Goal: Task Accomplishment & Management: Complete application form

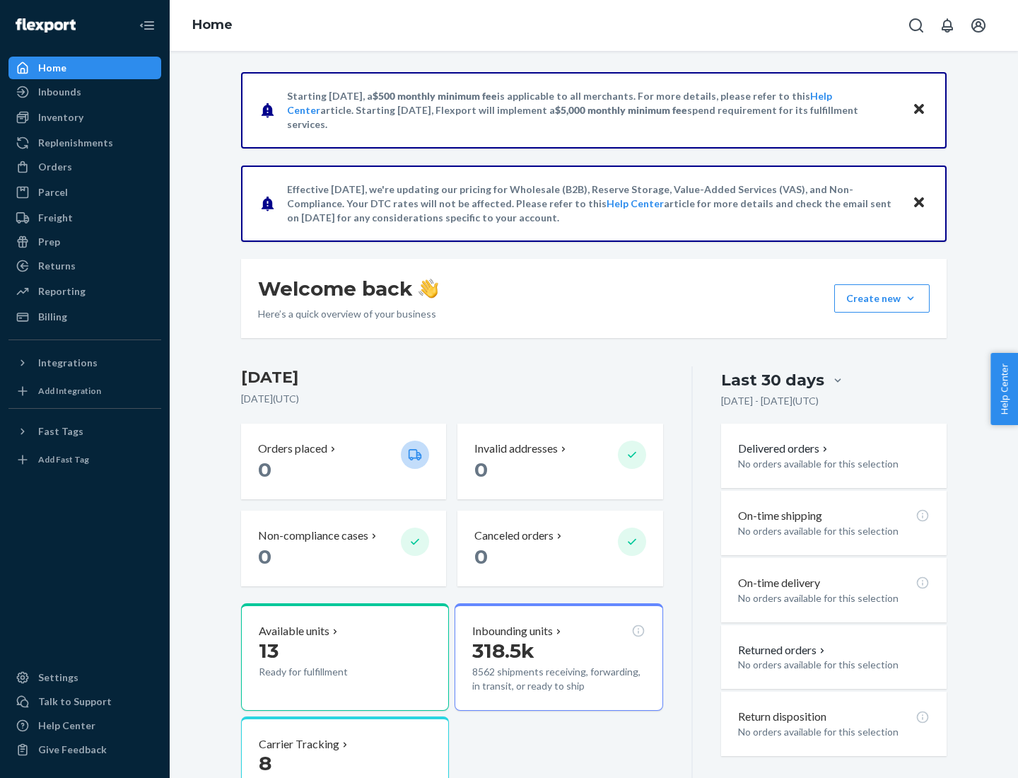
click at [911, 298] on button "Create new Create new inbound Create new order Create new product" at bounding box center [881, 298] width 95 height 28
click at [85, 92] on div "Inbounds" at bounding box center [85, 92] width 150 height 20
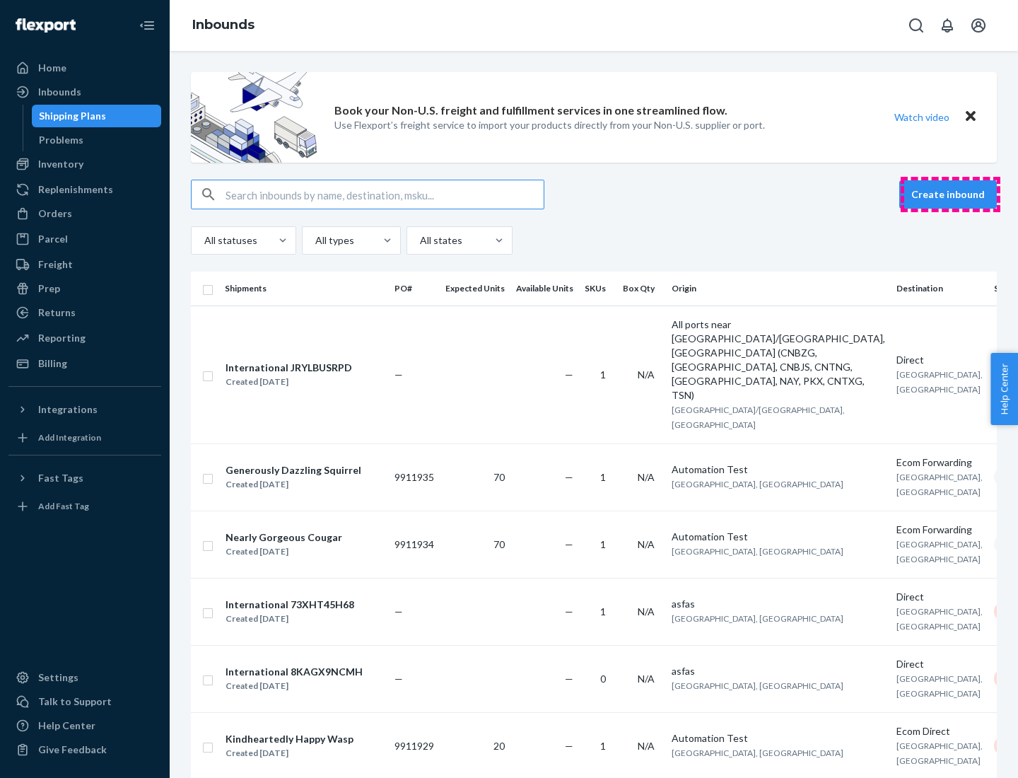
click at [950, 194] on button "Create inbound" at bounding box center [948, 194] width 98 height 28
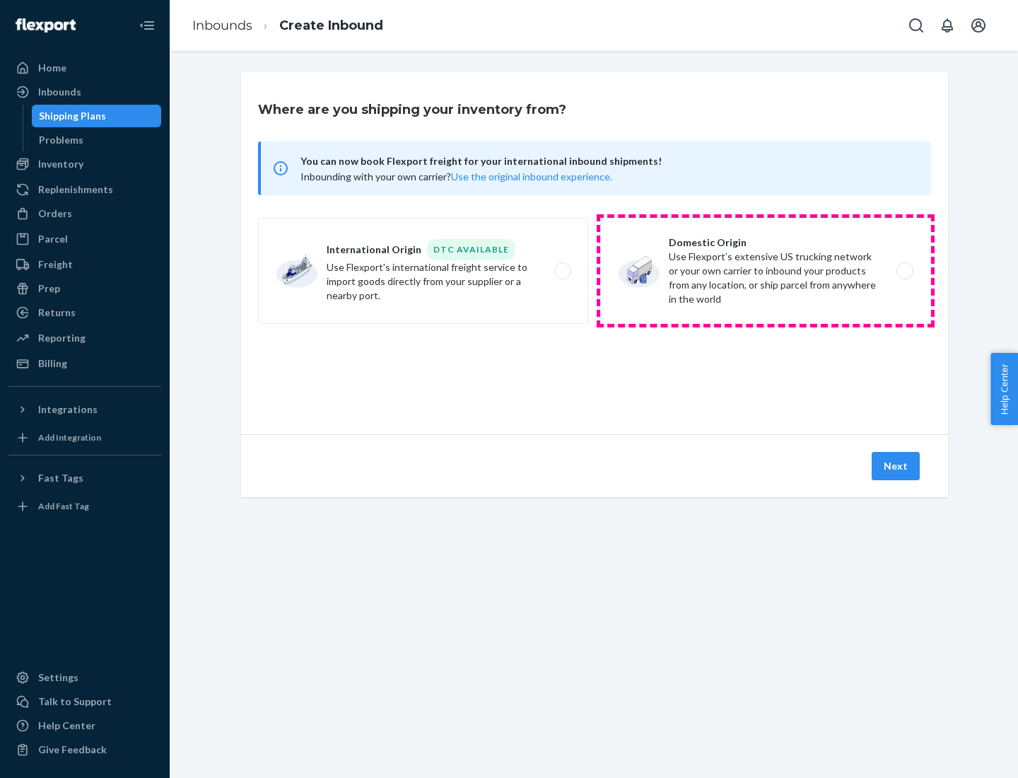
click at [766, 271] on label "Domestic Origin Use Flexport’s extensive US trucking network or your own carrie…" at bounding box center [765, 271] width 331 height 106
click at [904, 271] on input "Domestic Origin Use Flexport’s extensive US trucking network or your own carrie…" at bounding box center [908, 271] width 9 height 9
radio input "true"
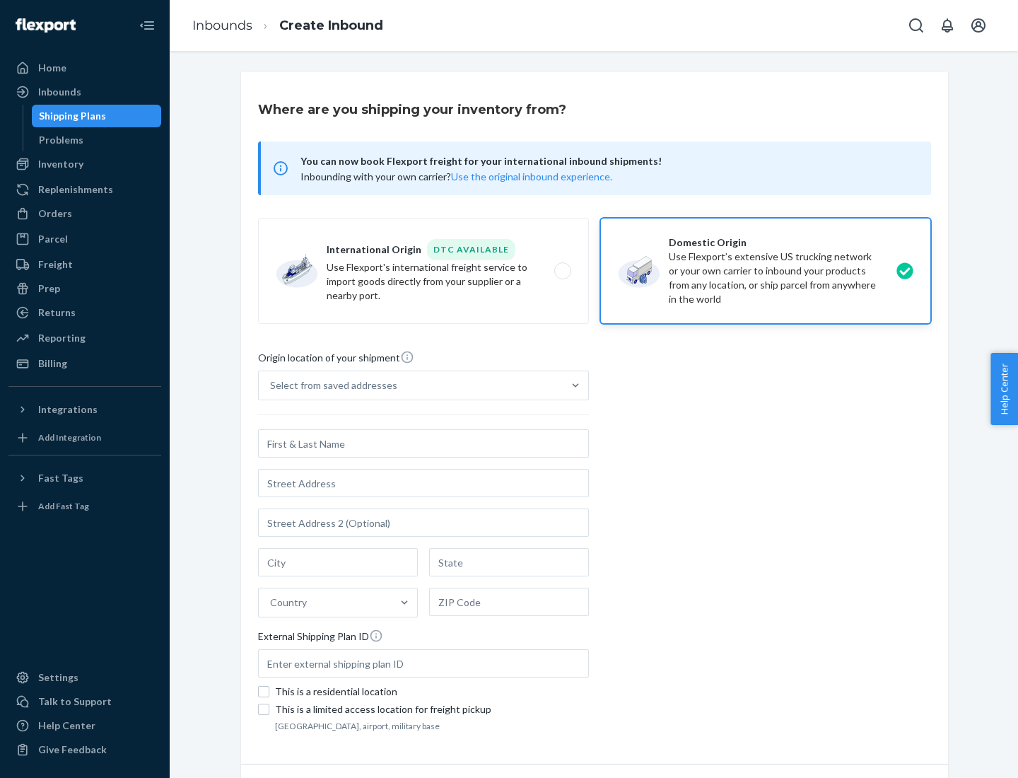
click at [411, 385] on div "Select from saved addresses" at bounding box center [411, 385] width 304 height 28
click at [271, 385] on input "Select from saved addresses" at bounding box center [270, 385] width 1 height 14
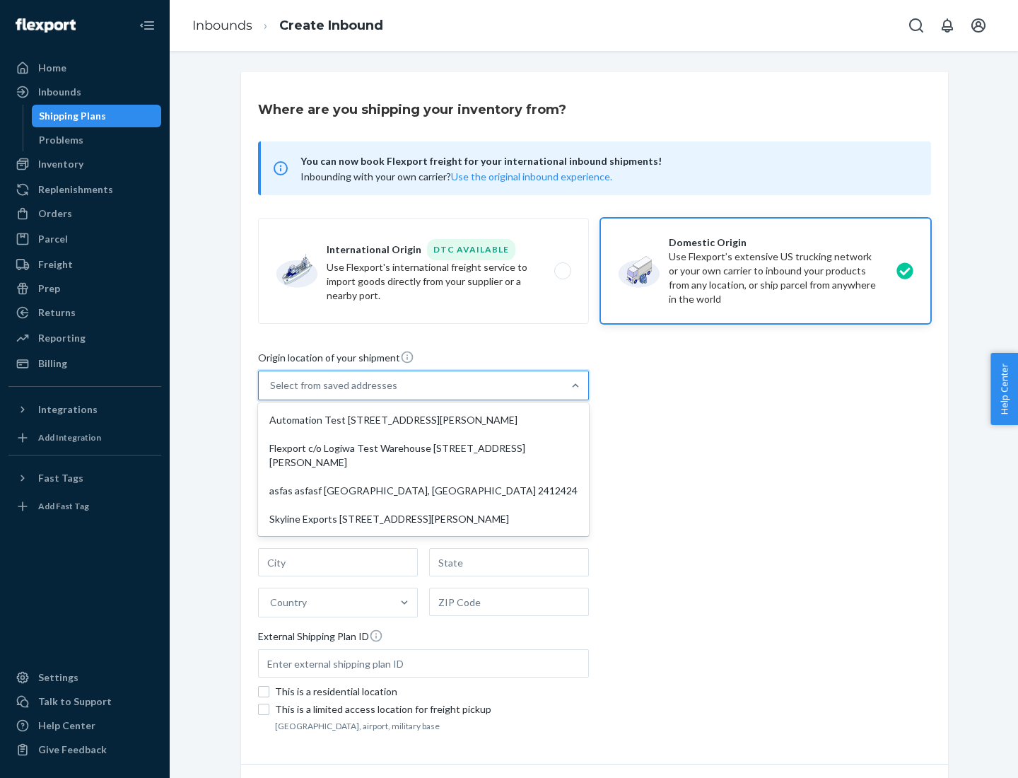
scroll to position [6, 0]
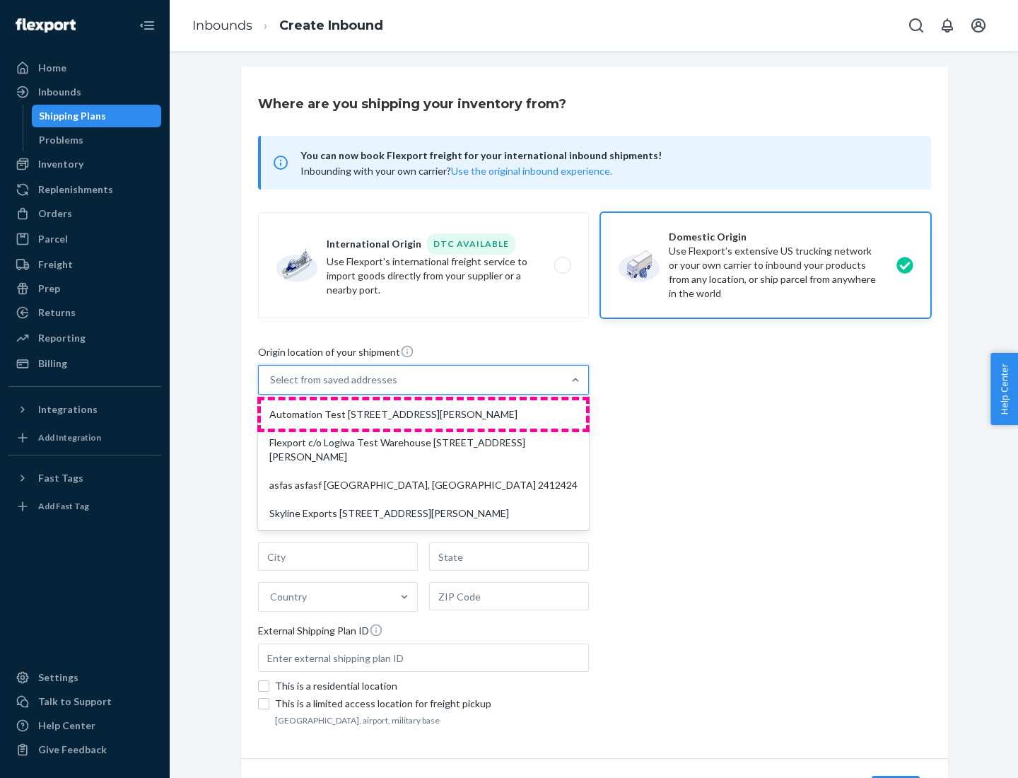
click at [423, 414] on div "Automation Test [STREET_ADDRESS][PERSON_NAME]" at bounding box center [423, 414] width 325 height 28
click at [271, 387] on input "option Automation Test [STREET_ADDRESS][PERSON_NAME] focused, 1 of 4. 4 results…" at bounding box center [270, 380] width 1 height 14
type input "Automation Test"
type input "9th Floor"
type input "[GEOGRAPHIC_DATA]"
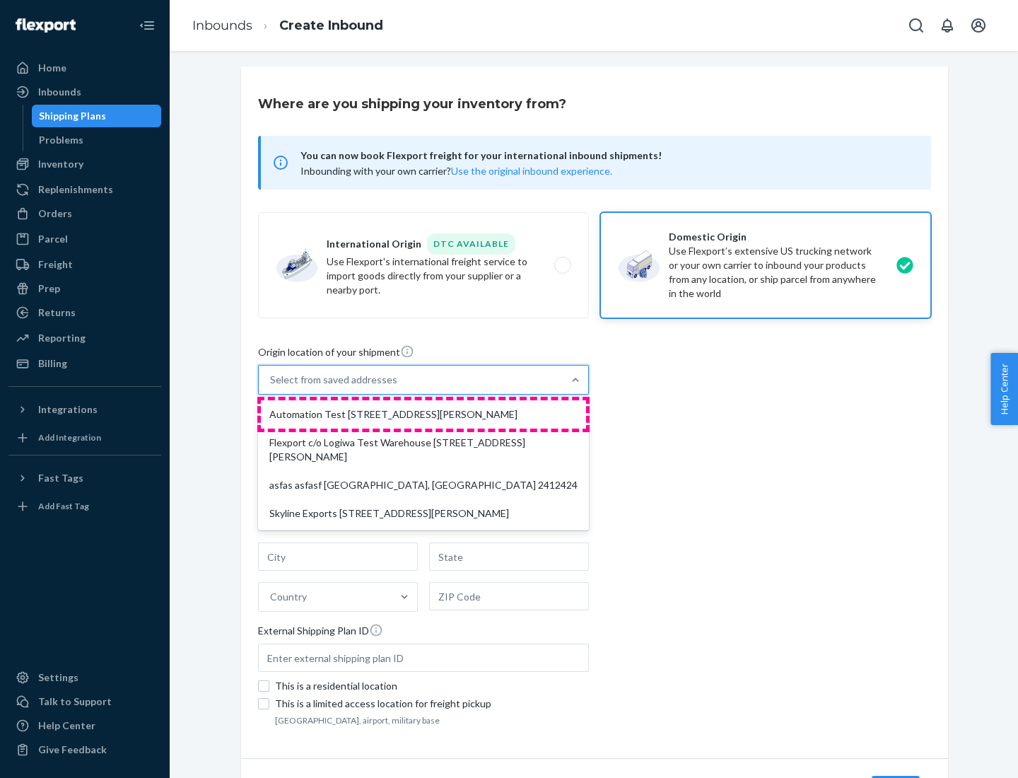
type input "CA"
type input "94104"
type input "[STREET_ADDRESS][PERSON_NAME]"
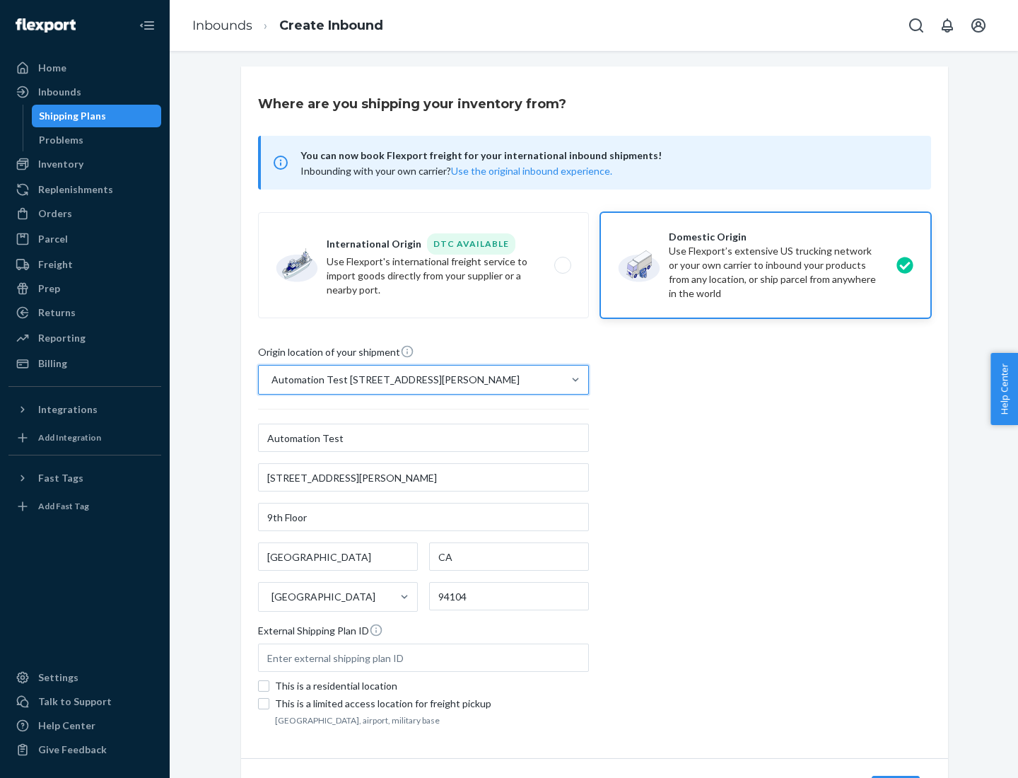
scroll to position [83, 0]
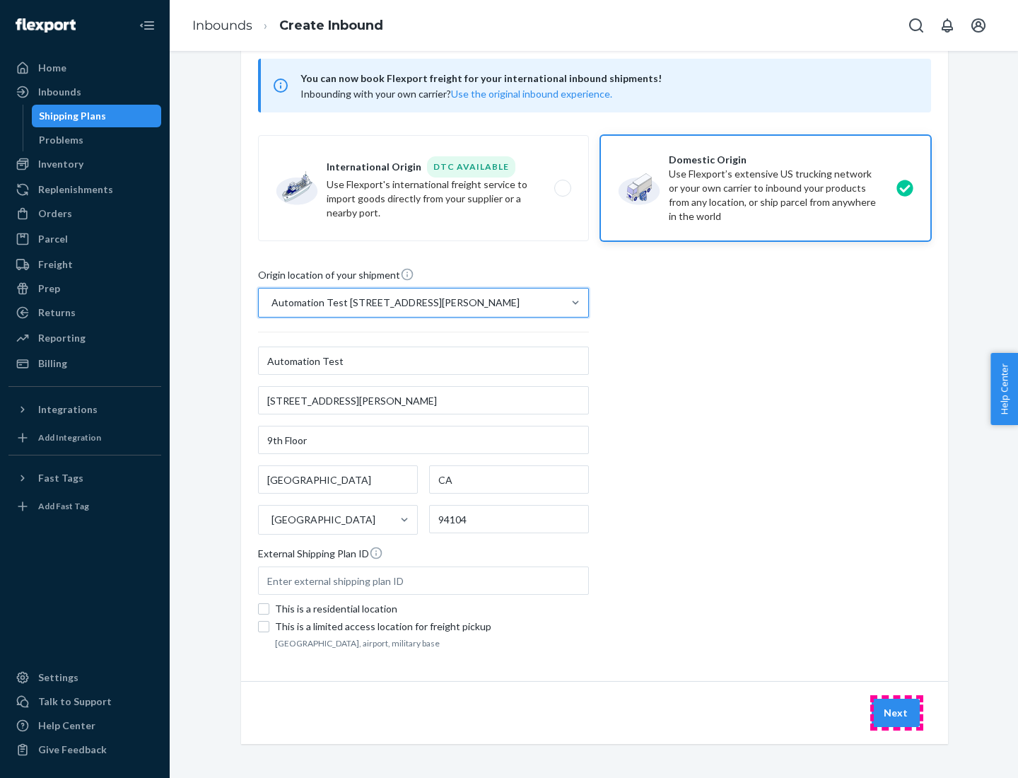
click at [896, 713] on button "Next" at bounding box center [896, 712] width 48 height 28
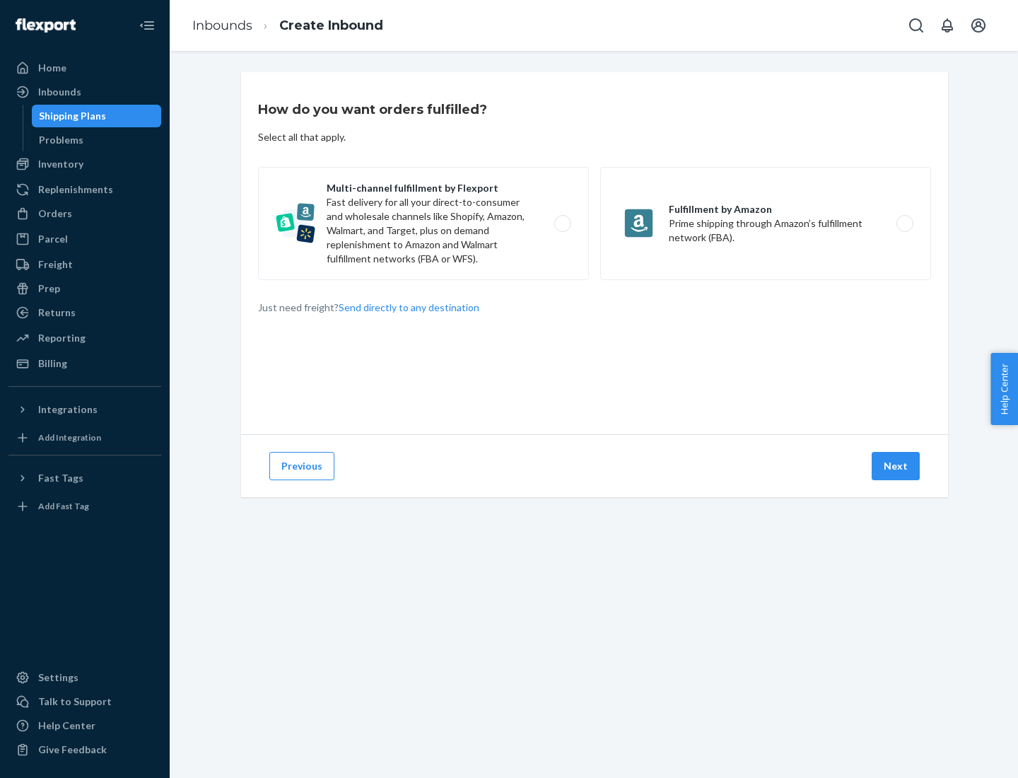
click at [423, 223] on label "Multi-channel fulfillment by Flexport Fast delivery for all your direct-to-cons…" at bounding box center [423, 223] width 331 height 113
click at [562, 223] on input "Multi-channel fulfillment by Flexport Fast delivery for all your direct-to-cons…" at bounding box center [566, 223] width 9 height 9
radio input "true"
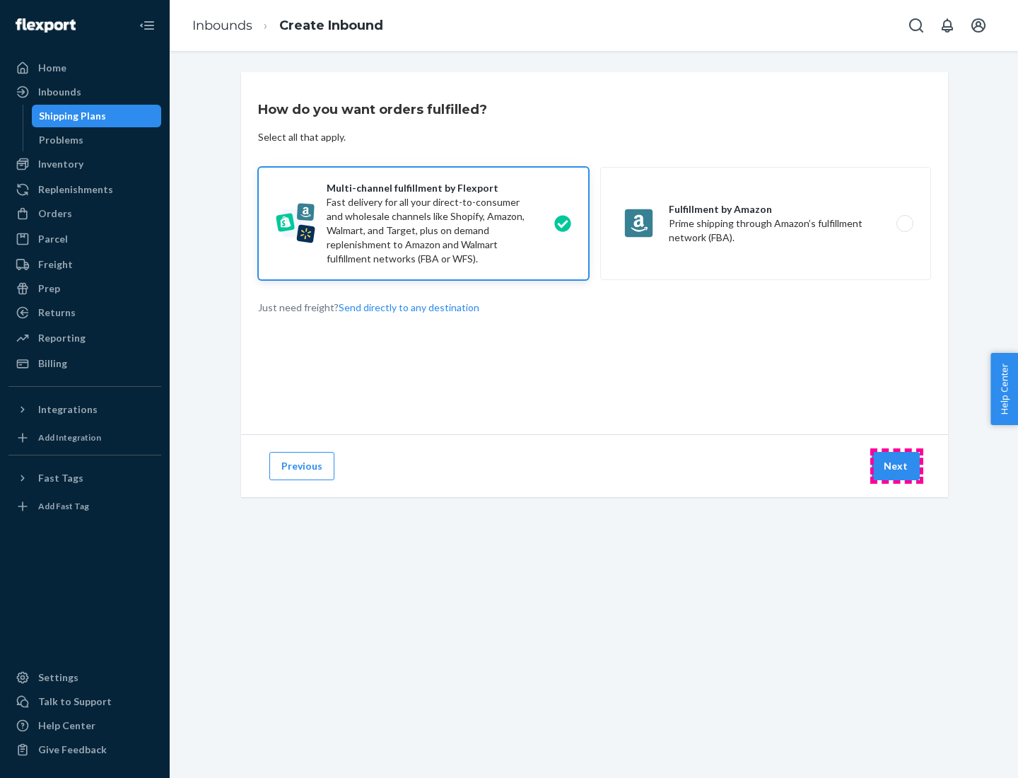
click at [896, 466] on button "Next" at bounding box center [896, 466] width 48 height 28
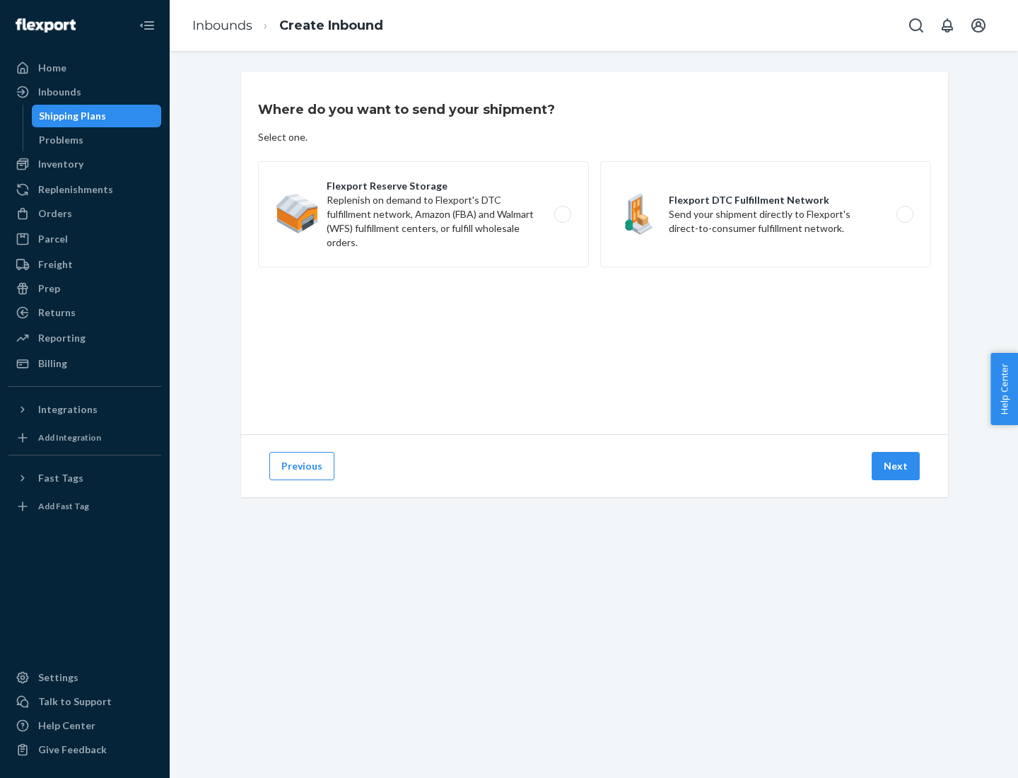
click at [423, 214] on label "Flexport Reserve Storage Replenish on demand to Flexport's DTC fulfillment netw…" at bounding box center [423, 214] width 331 height 106
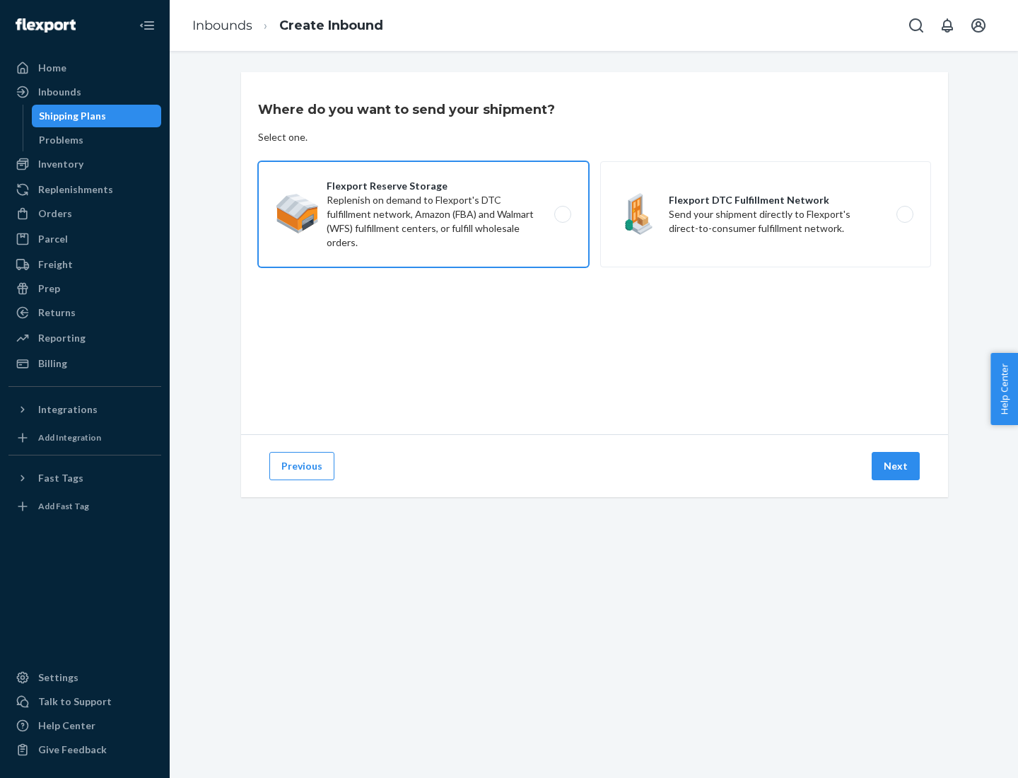
click at [562, 214] on input "Flexport Reserve Storage Replenish on demand to Flexport's DTC fulfillment netw…" at bounding box center [566, 214] width 9 height 9
radio input "true"
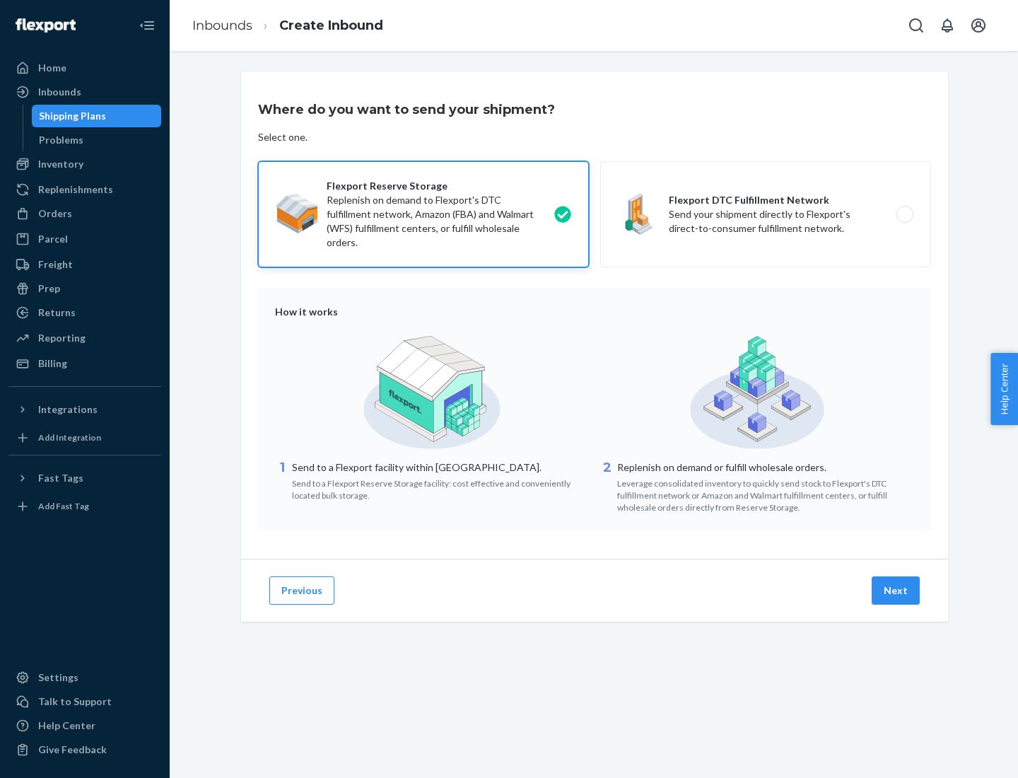
click at [896, 590] on button "Next" at bounding box center [896, 590] width 48 height 28
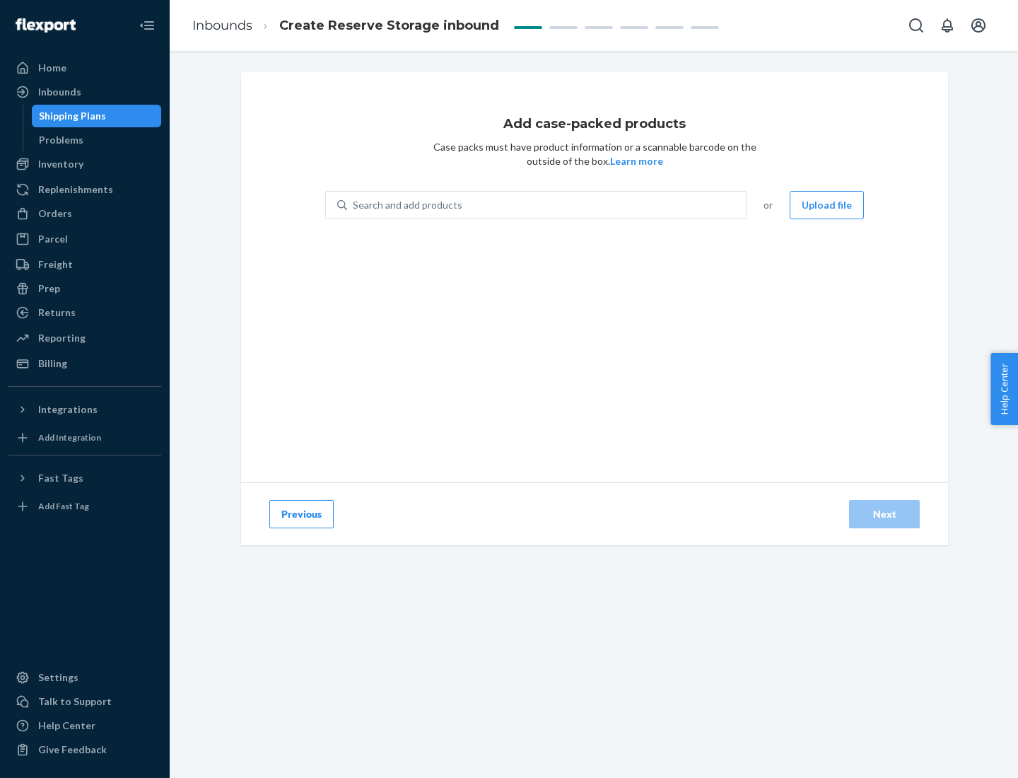
click at [547, 205] on div "Search and add products" at bounding box center [546, 204] width 399 height 25
click at [354, 205] on input "Search and add products" at bounding box center [353, 205] width 1 height 14
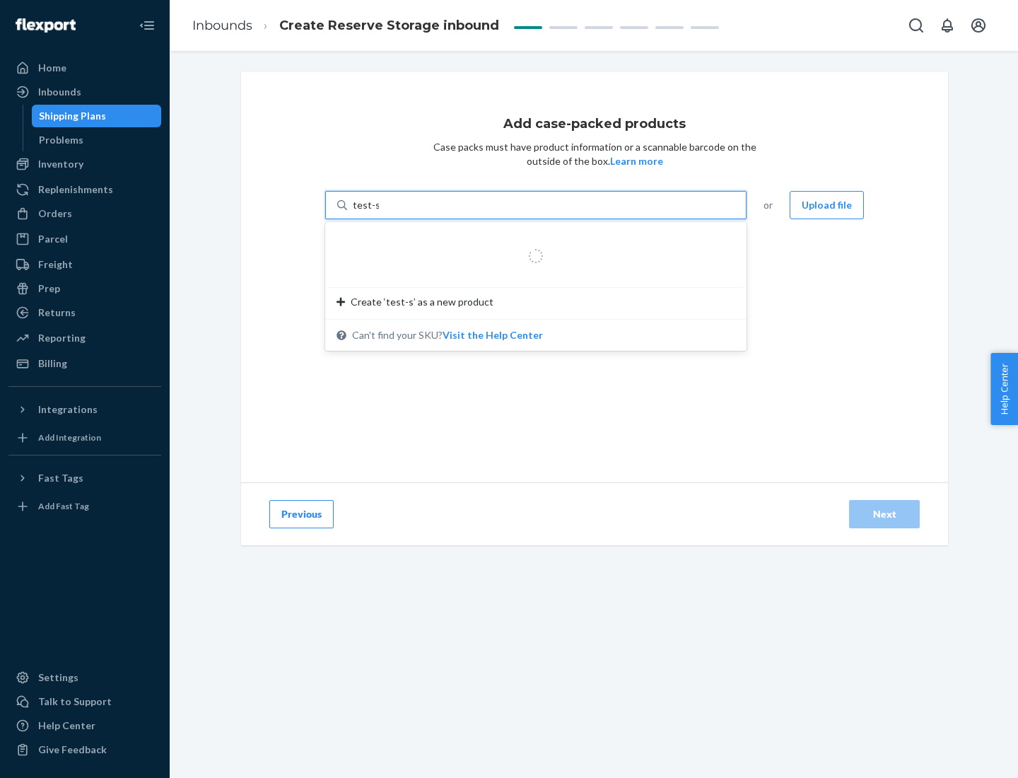
type input "test-syn"
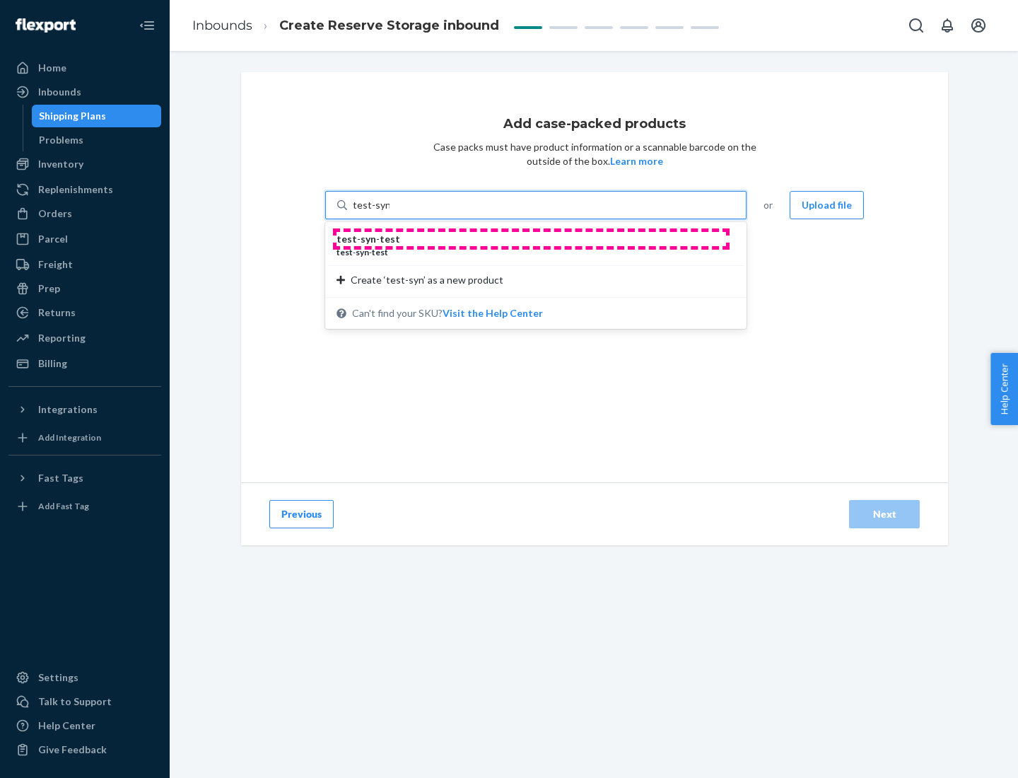
click at [531, 239] on div "test - syn - test" at bounding box center [530, 239] width 387 height 14
click at [390, 212] on input "test-syn" at bounding box center [371, 205] width 37 height 14
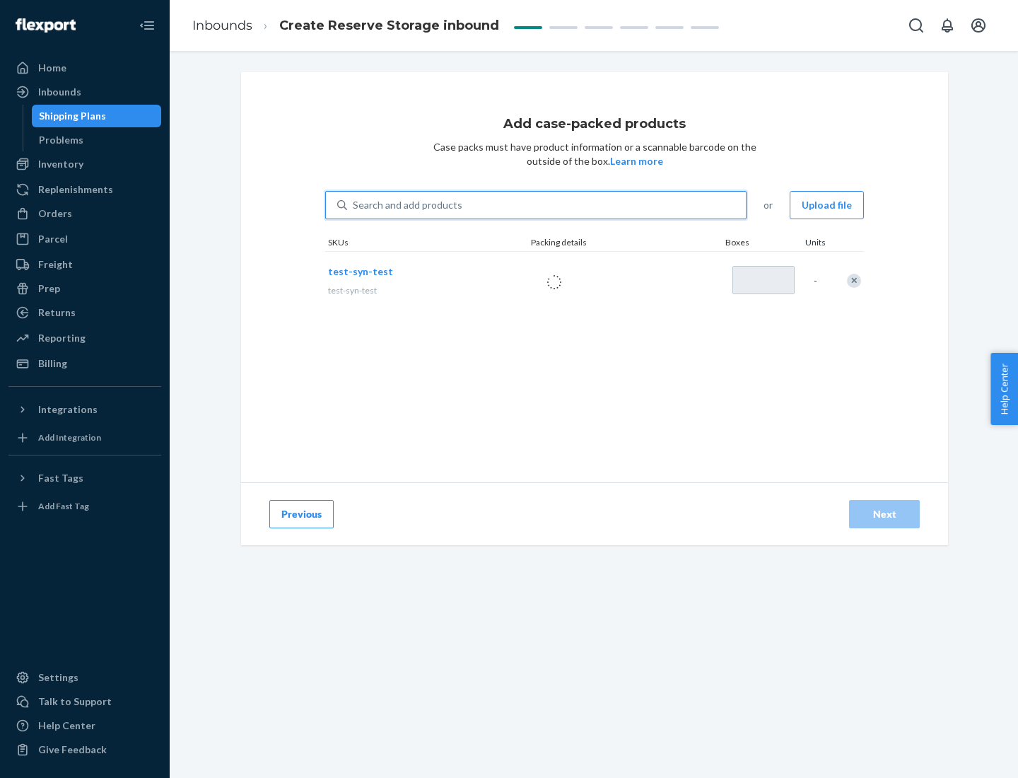
type input "1"
click at [884, 514] on div "Next" at bounding box center [884, 514] width 47 height 14
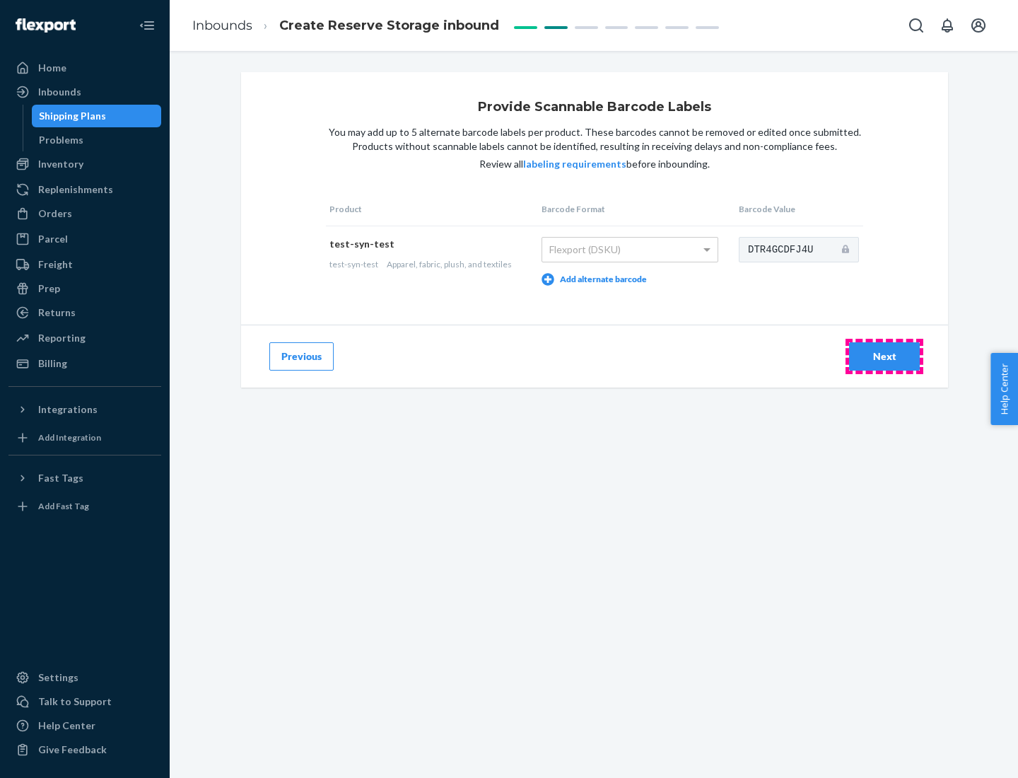
click at [884, 356] on div "Next" at bounding box center [884, 356] width 47 height 14
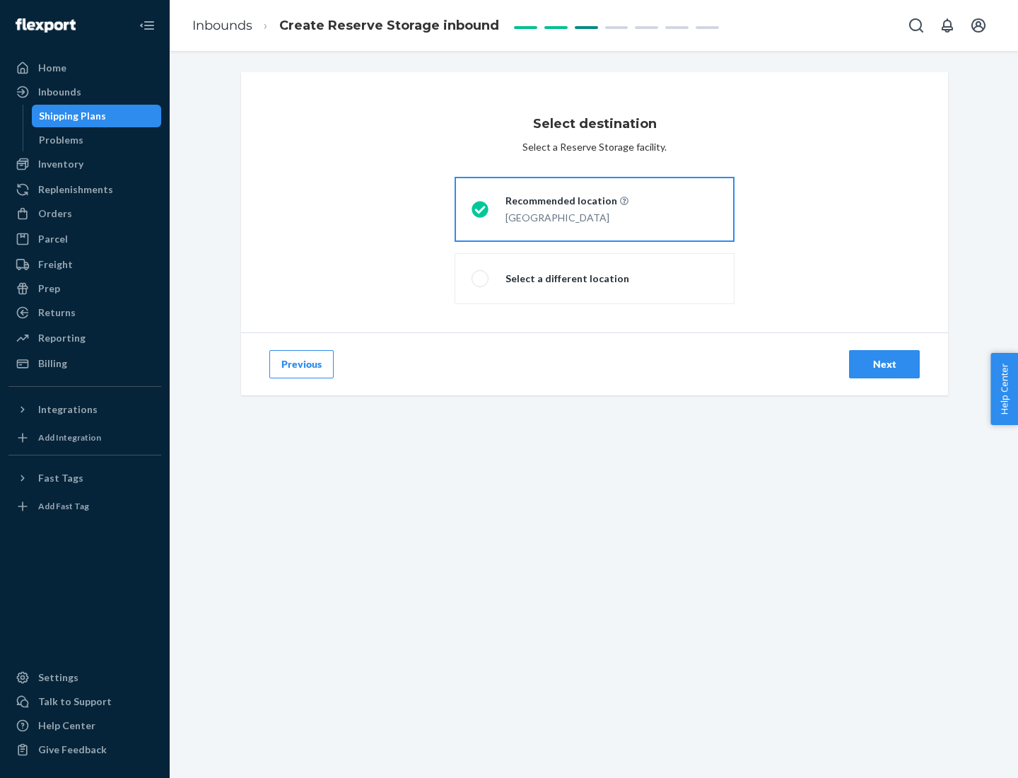
click at [884, 364] on div "Next" at bounding box center [884, 364] width 47 height 14
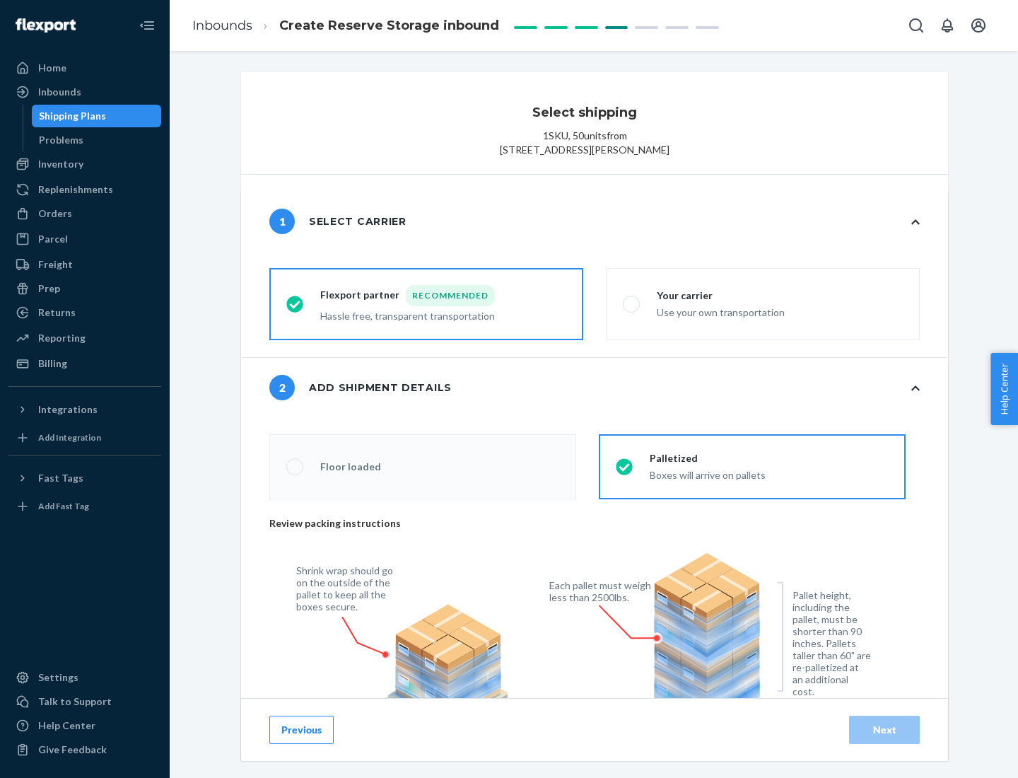
radio input "false"
type input "1"
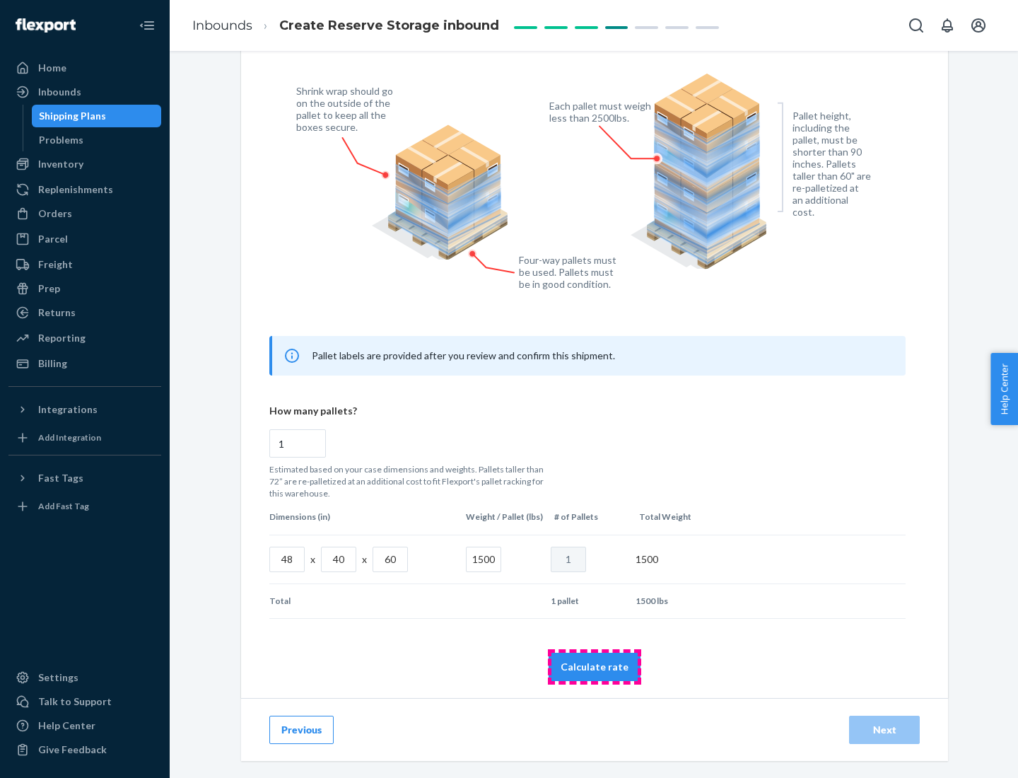
click at [595, 666] on button "Calculate rate" at bounding box center [595, 667] width 92 height 28
radio input "false"
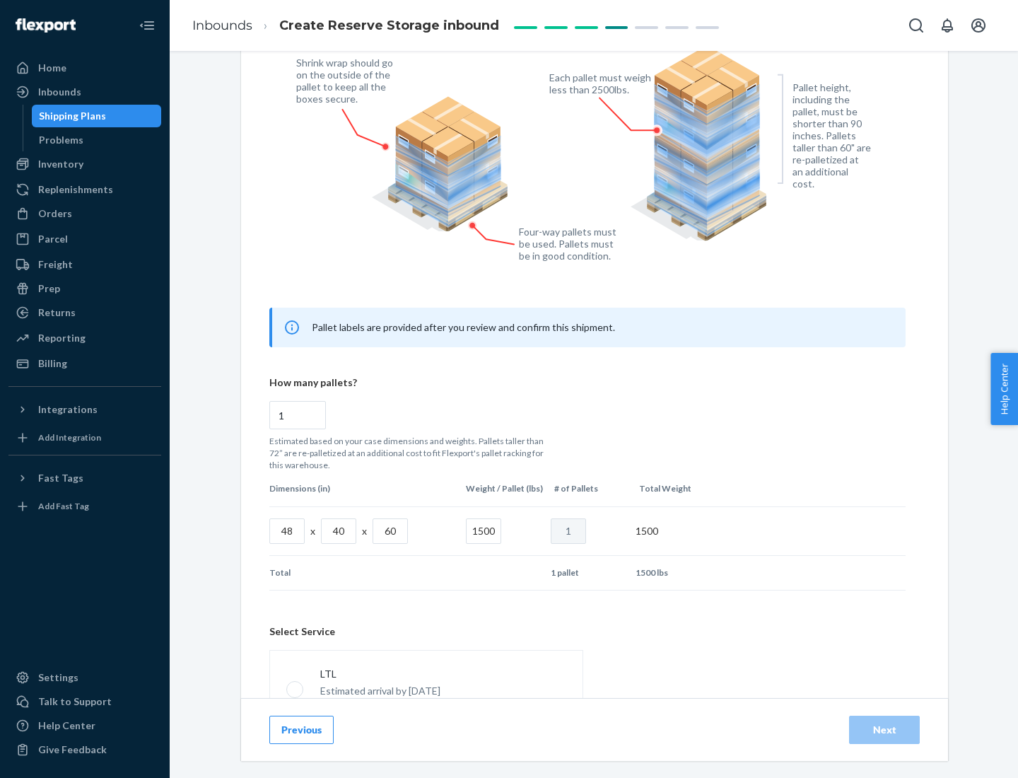
scroll to position [625, 0]
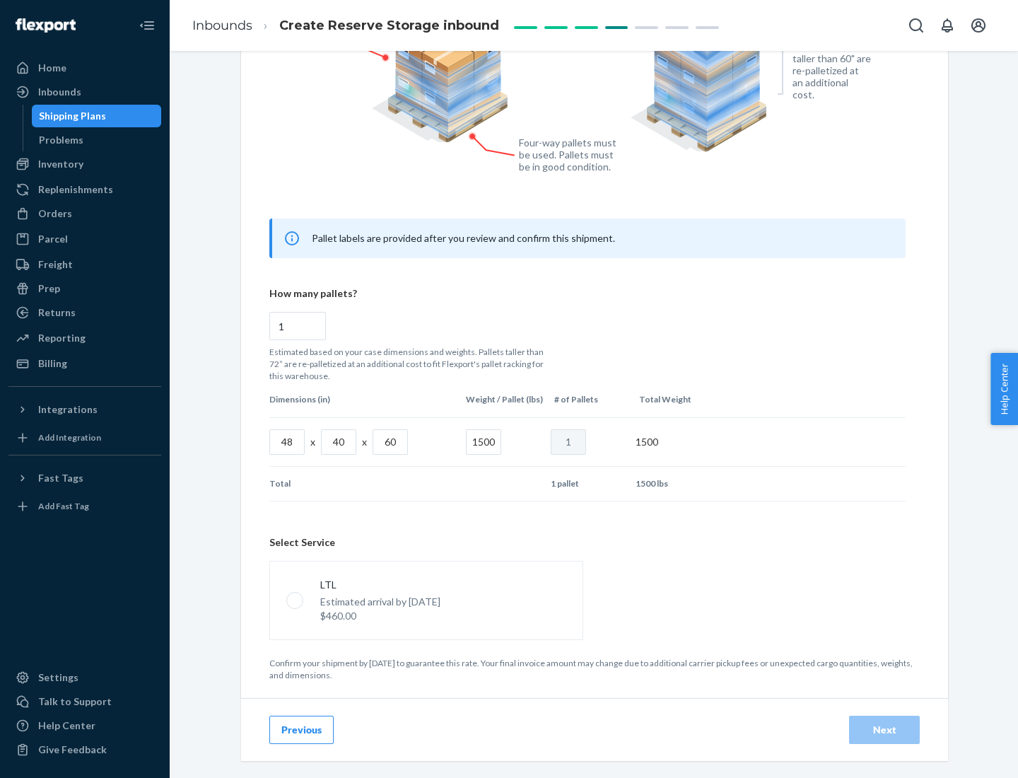
click at [426, 599] on p "Estimated arrival by [DATE]" at bounding box center [380, 602] width 120 height 14
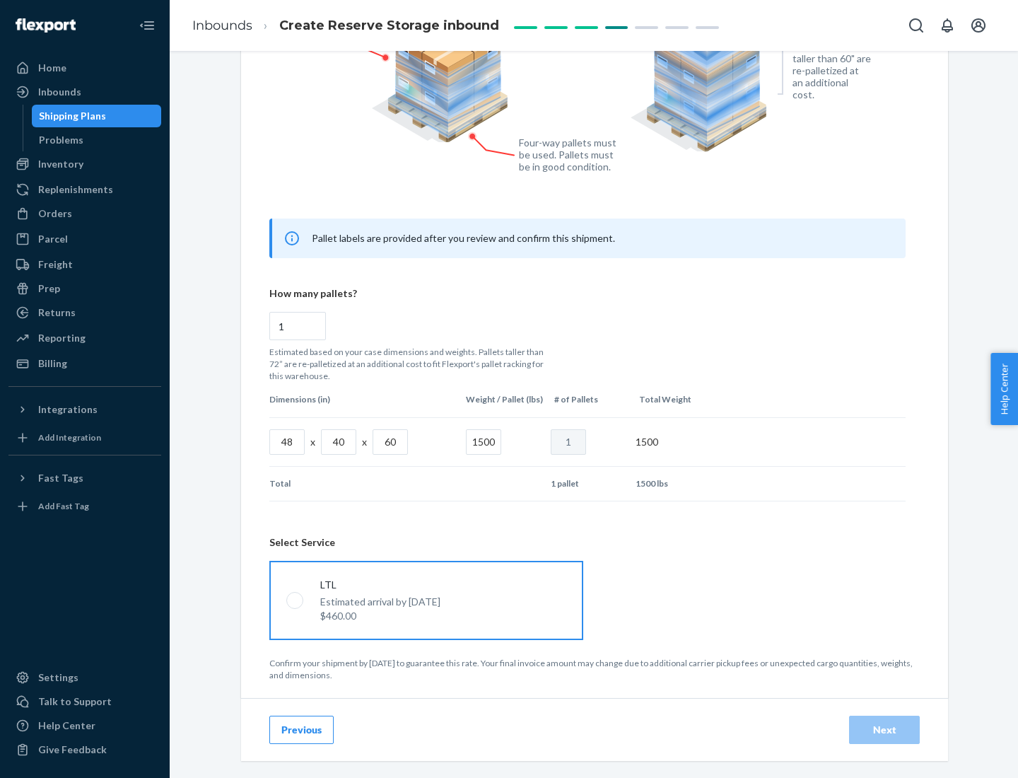
click at [296, 599] on input "LTL Estimated arrival by [DATE] $460.00" at bounding box center [290, 599] width 9 height 9
radio input "true"
radio input "false"
click at [884, 729] on div "Next" at bounding box center [884, 729] width 47 height 14
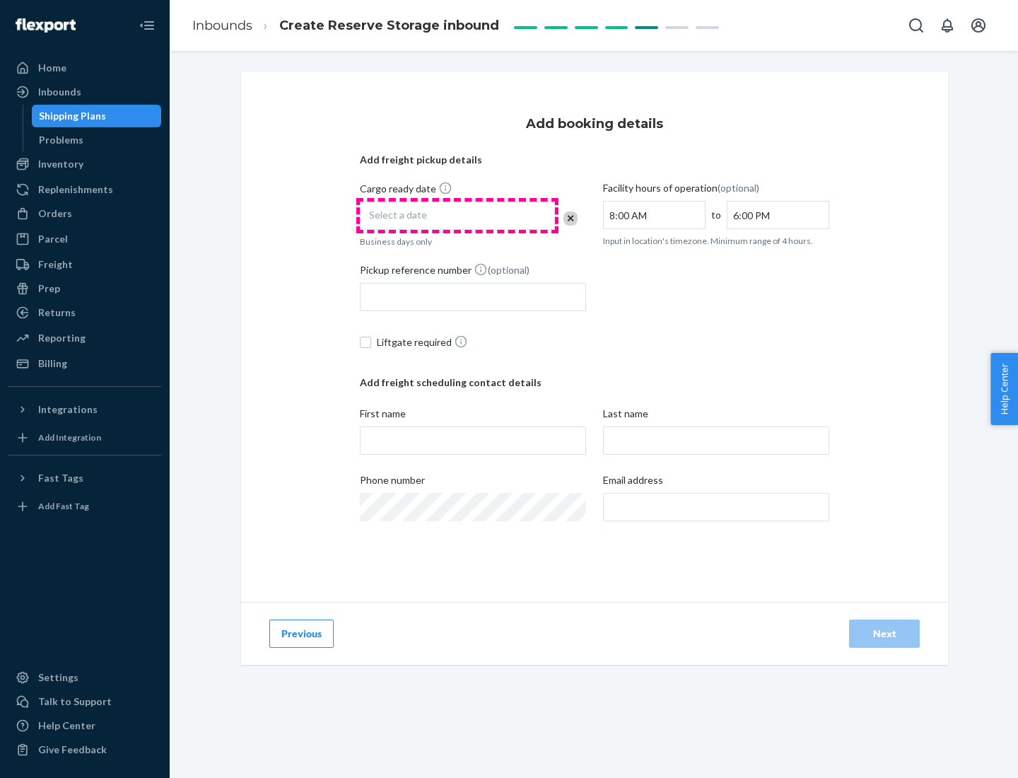
click at [457, 216] on div "Select a date" at bounding box center [457, 215] width 195 height 28
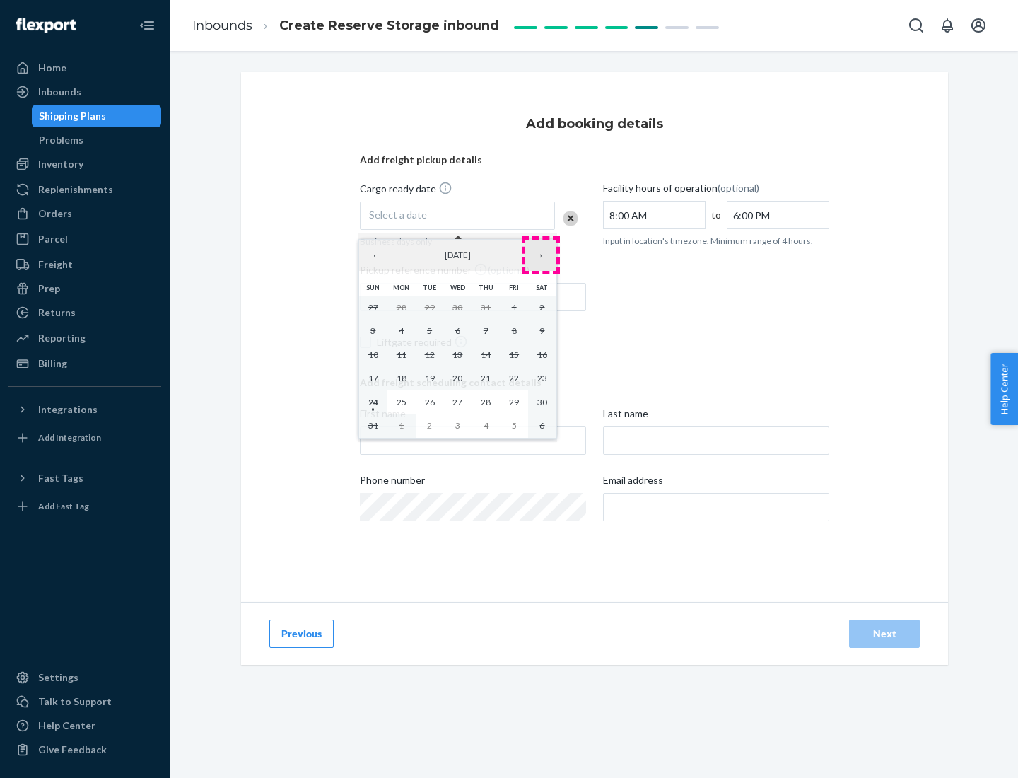
click at [541, 255] on button "›" at bounding box center [540, 255] width 31 height 31
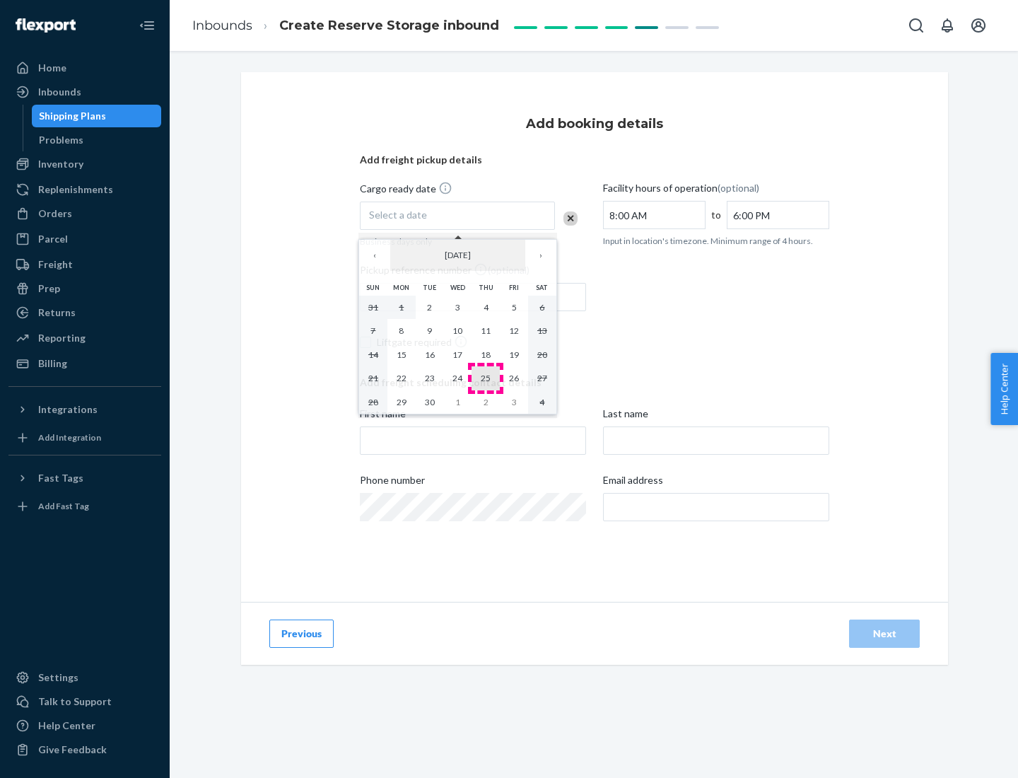
click at [486, 378] on abbr "25" at bounding box center [486, 378] width 10 height 11
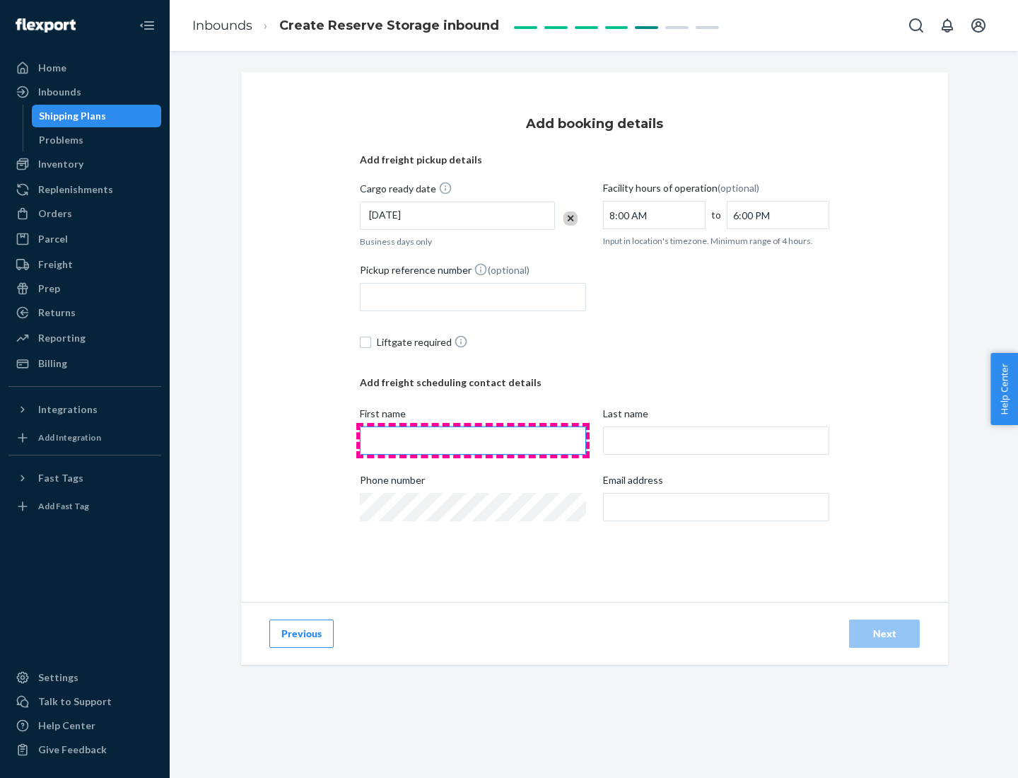
click at [473, 440] on input "First name" at bounding box center [473, 440] width 226 height 28
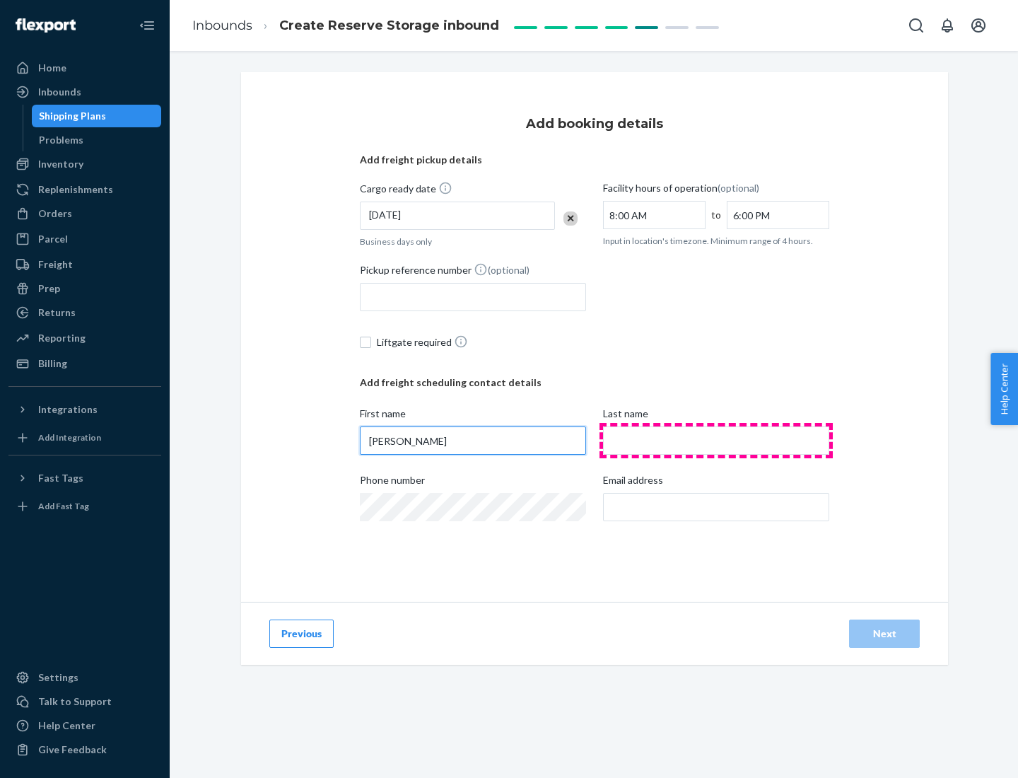
type input "[PERSON_NAME]"
click at [716, 440] on input "Last name" at bounding box center [716, 440] width 226 height 28
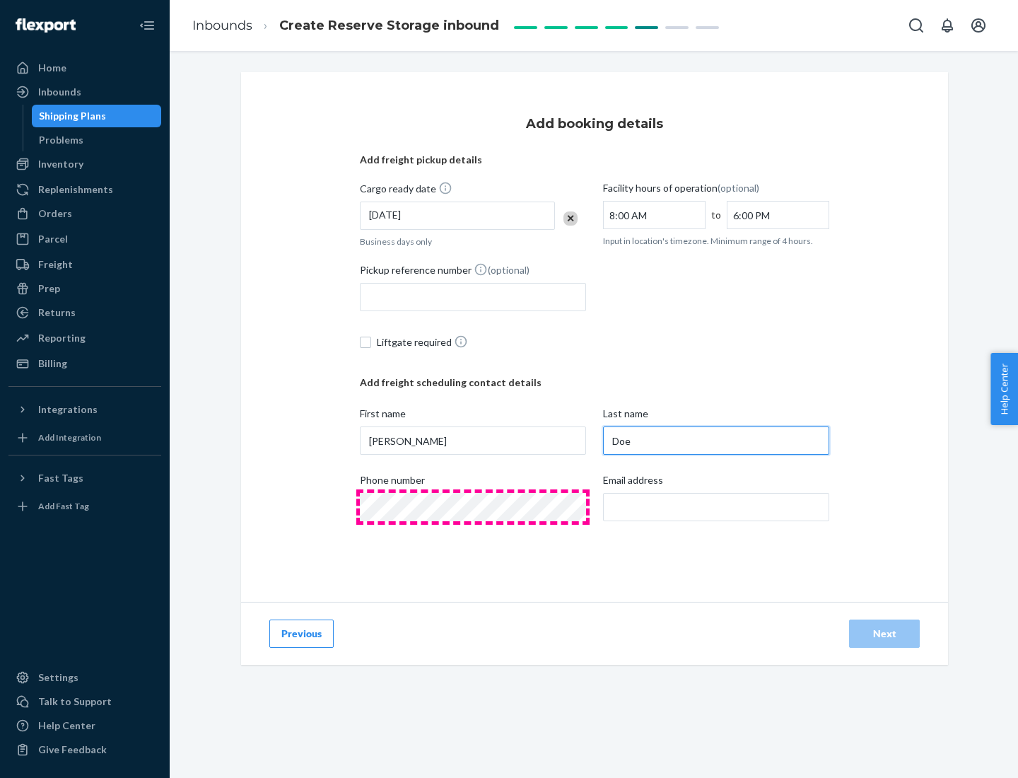
type input "Doe"
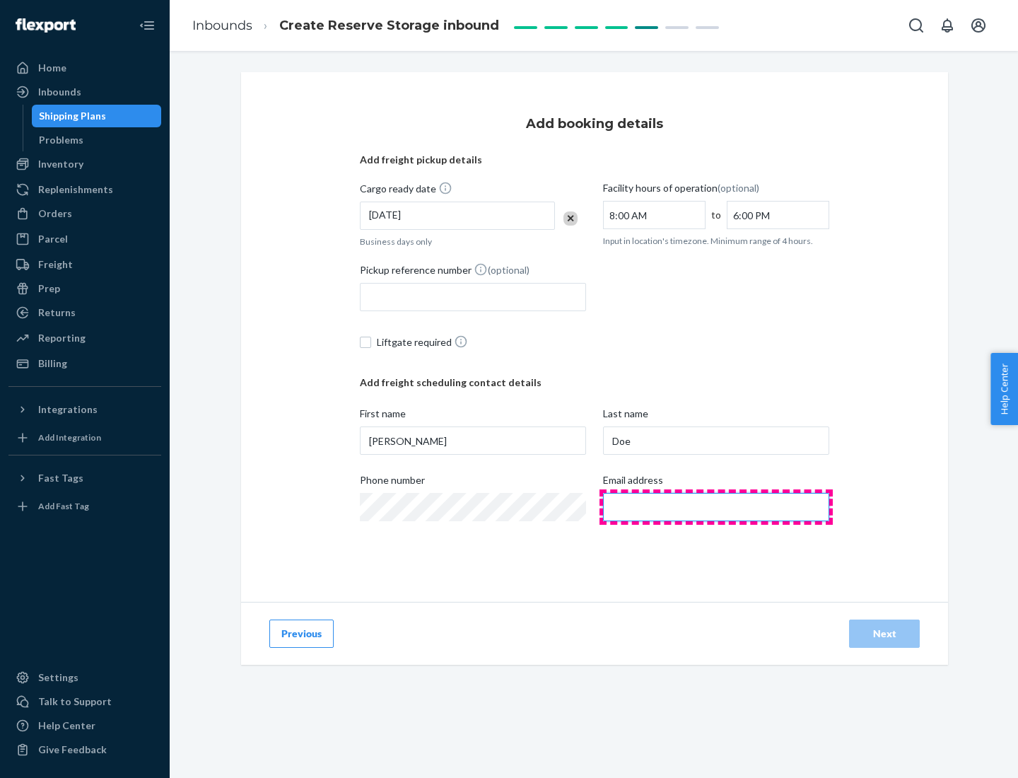
click at [716, 507] on input "Email address" at bounding box center [716, 507] width 226 height 28
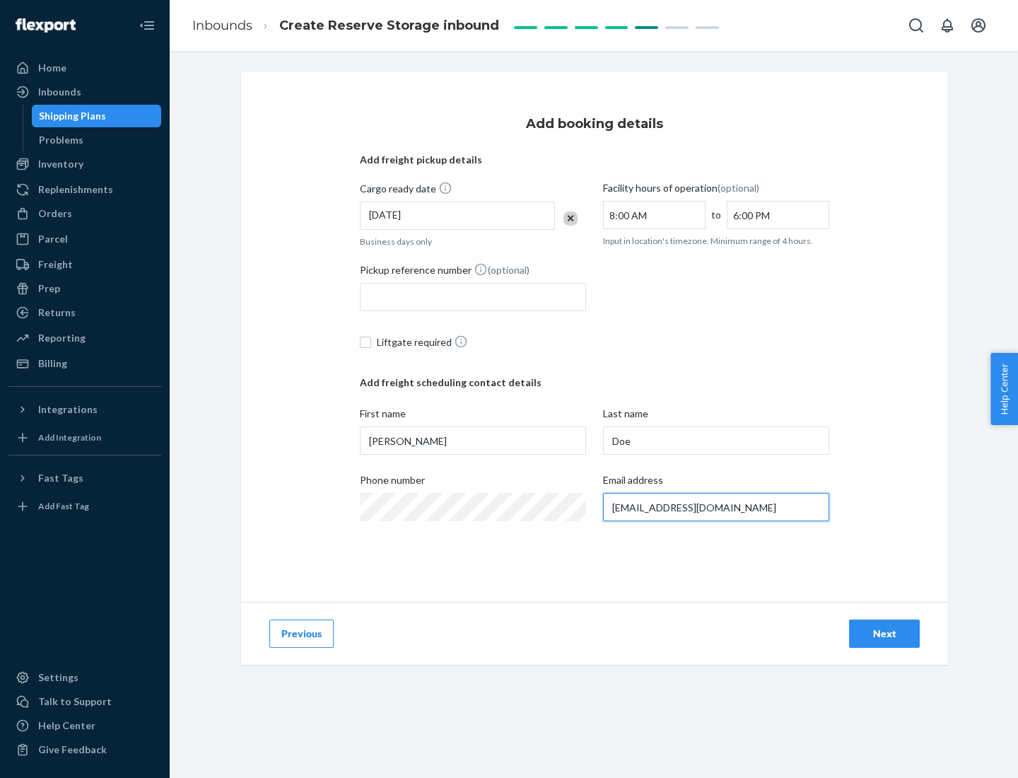
type input "[EMAIL_ADDRESS][DOMAIN_NAME]"
click at [884, 633] on div "Next" at bounding box center [884, 633] width 47 height 14
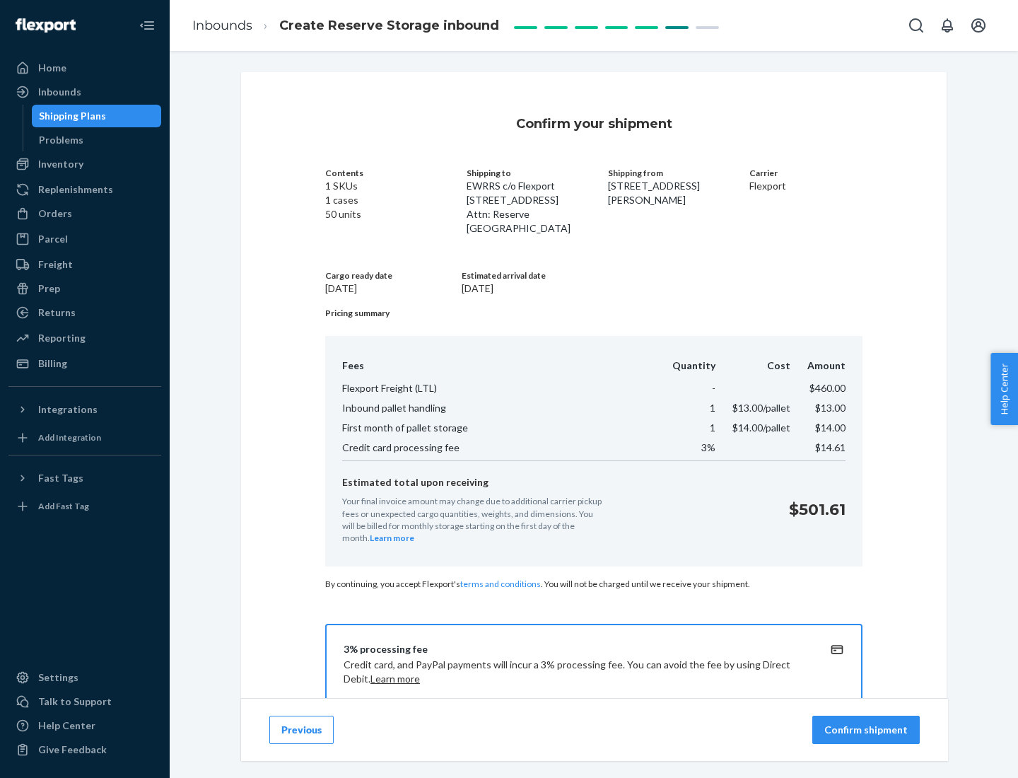
scroll to position [204, 0]
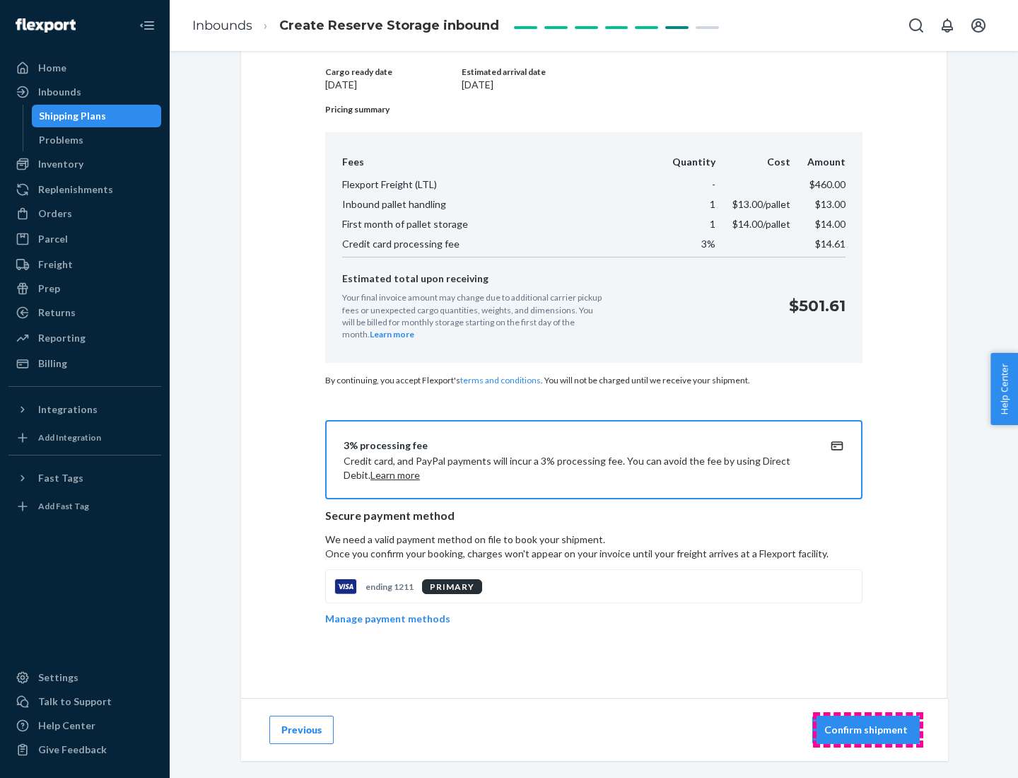
click at [867, 730] on p "Confirm shipment" at bounding box center [865, 729] width 83 height 14
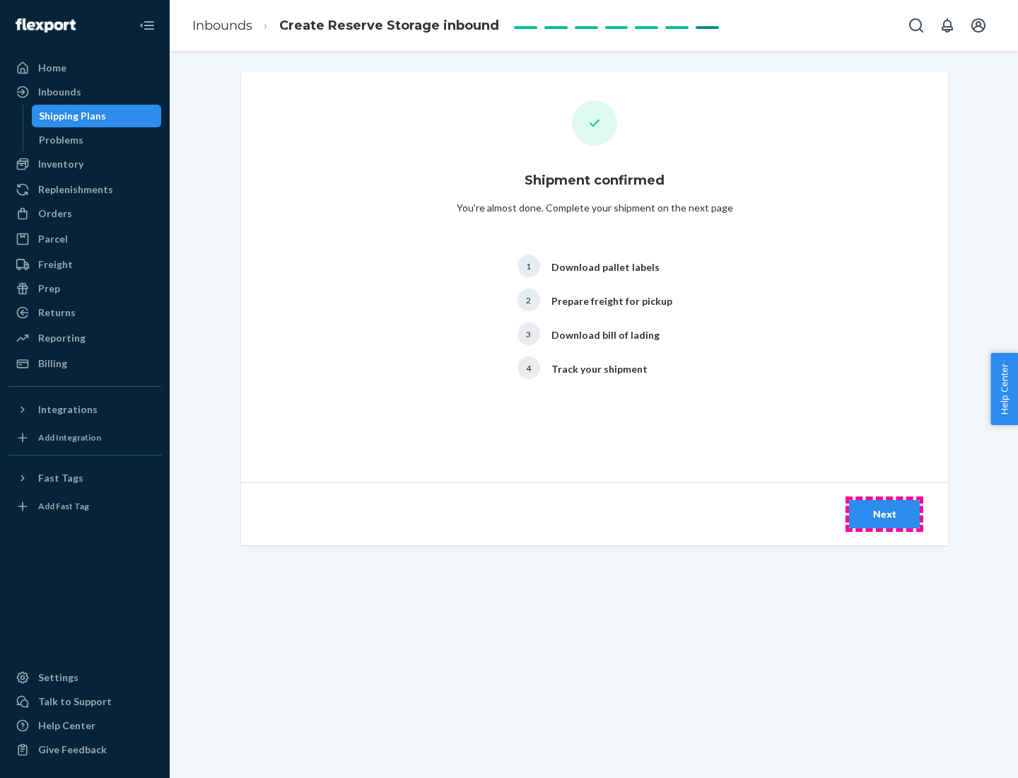
click at [884, 514] on div "Next" at bounding box center [884, 514] width 47 height 14
